Goal: Task Accomplishment & Management: Complete application form

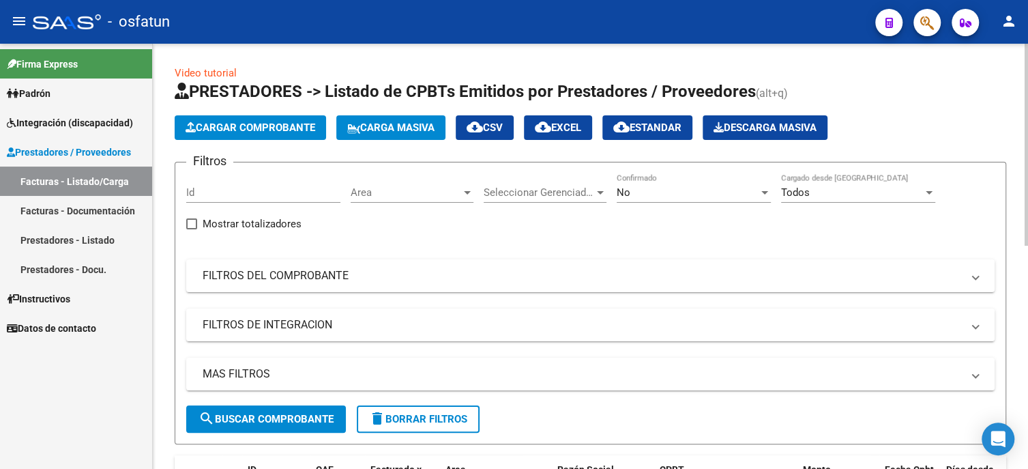
click at [199, 128] on span "Cargar Comprobante" at bounding box center [251, 127] width 130 height 12
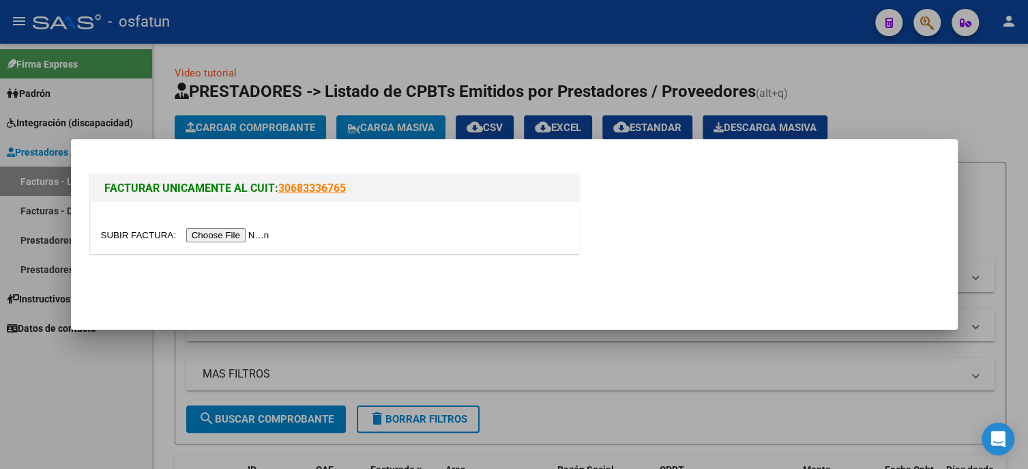
click at [220, 233] on input "file" at bounding box center [187, 235] width 173 height 14
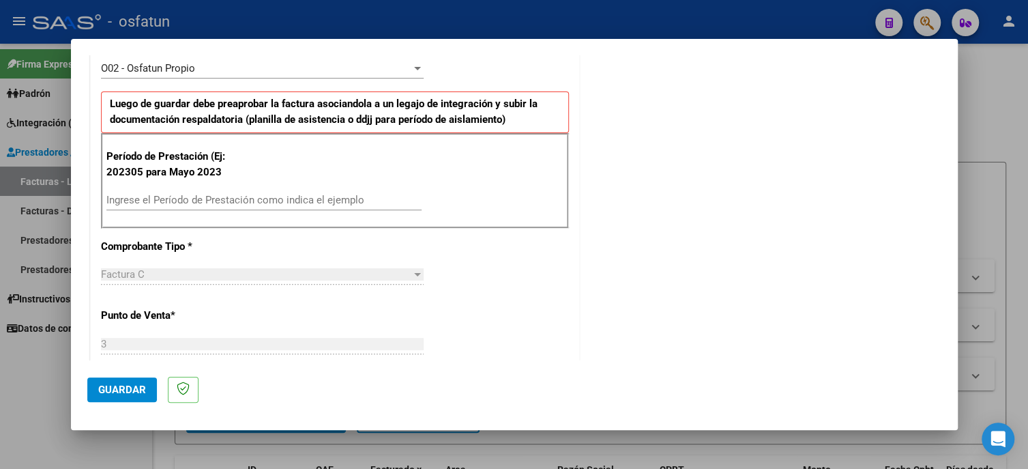
scroll to position [478, 0]
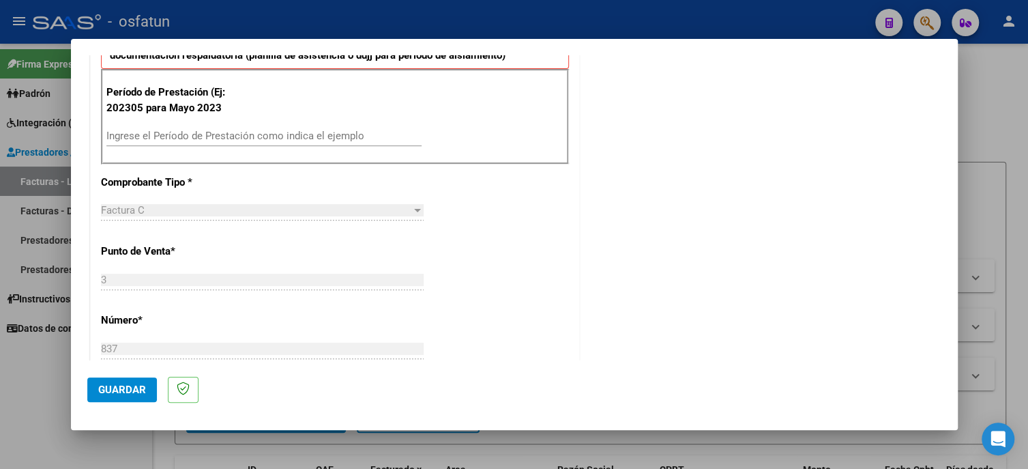
click at [151, 133] on input "Ingrese el Período de Prestación como indica el ejemplo" at bounding box center [263, 136] width 315 height 12
type input "202505"
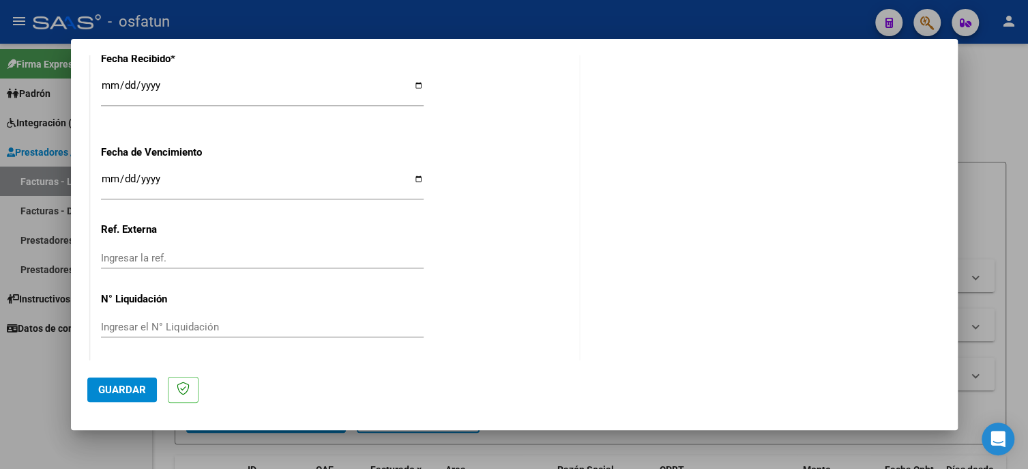
scroll to position [1041, 0]
click at [115, 391] on span "Guardar" at bounding box center [122, 390] width 48 height 12
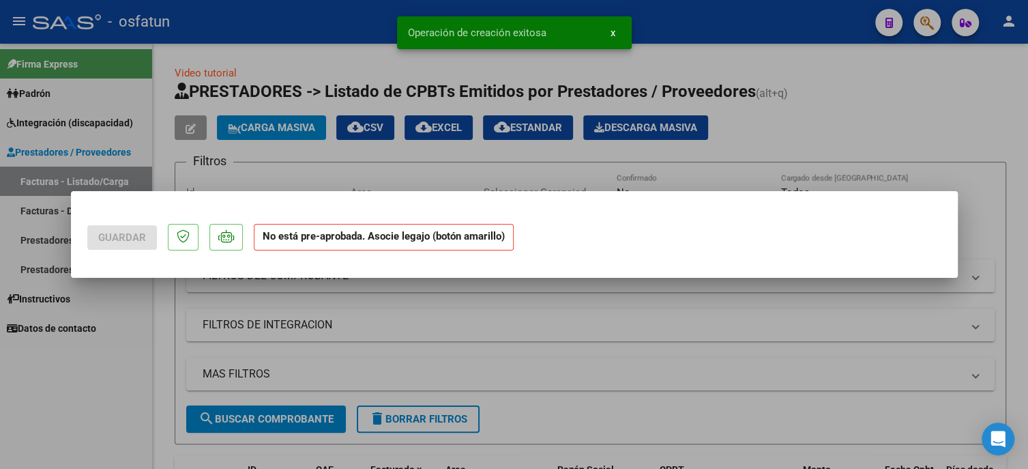
scroll to position [0, 0]
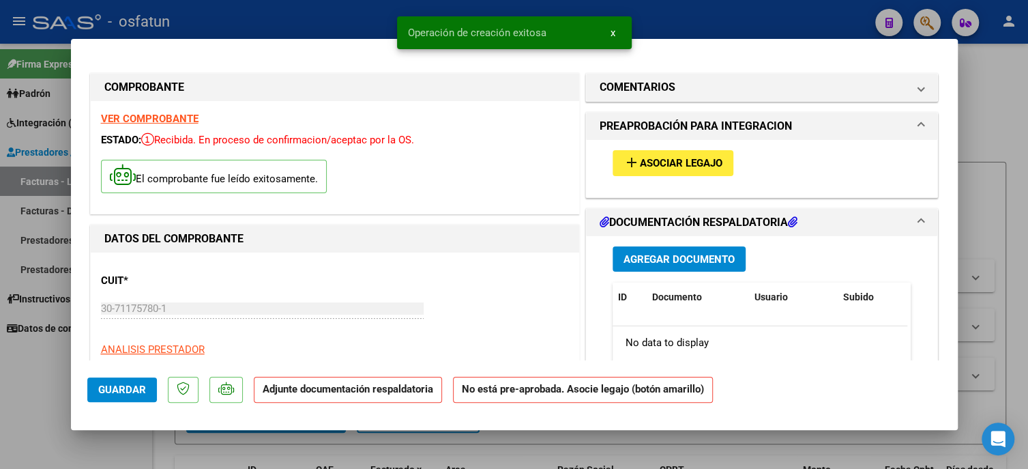
click at [667, 163] on span "Asociar Legajo" at bounding box center [681, 164] width 83 height 12
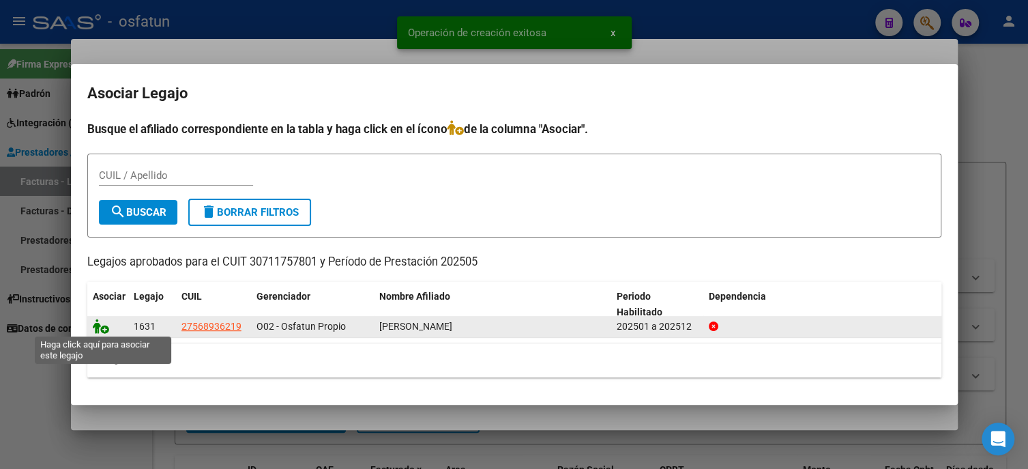
click at [102, 328] on icon at bounding box center [101, 326] width 16 height 15
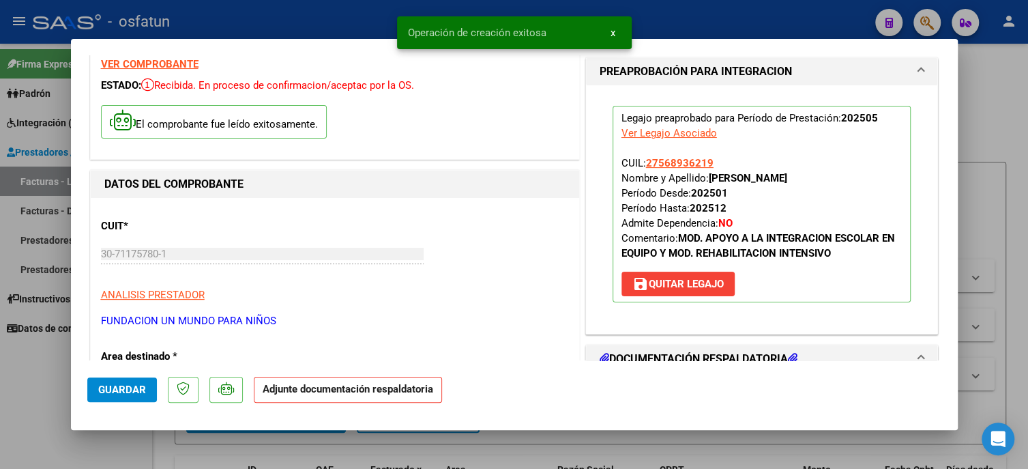
scroll to position [273, 0]
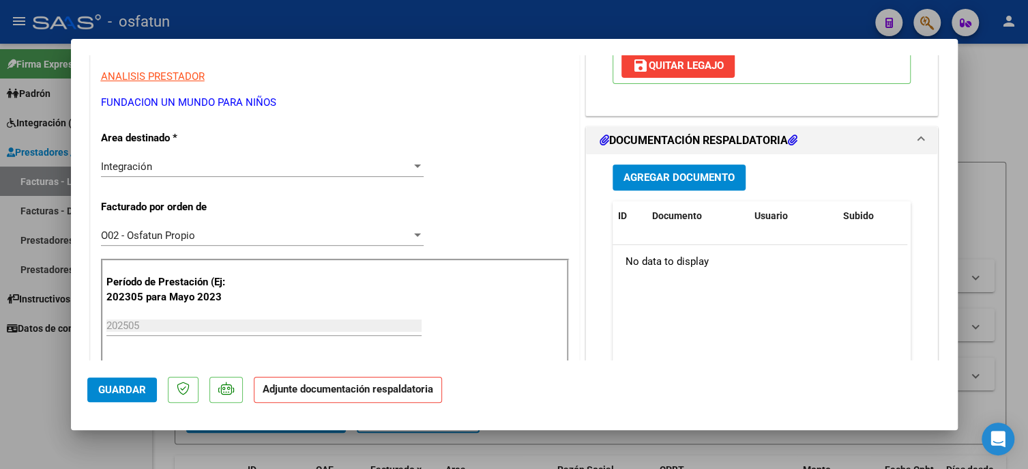
click at [111, 386] on span "Guardar" at bounding box center [122, 390] width 48 height 12
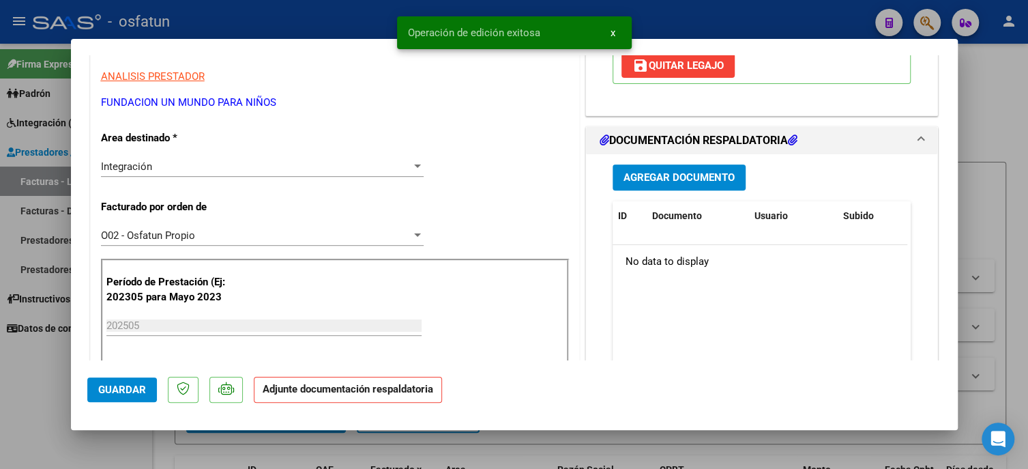
click at [23, 379] on div at bounding box center [514, 234] width 1028 height 469
type input "$ 0,00"
